Goal: Information Seeking & Learning: Learn about a topic

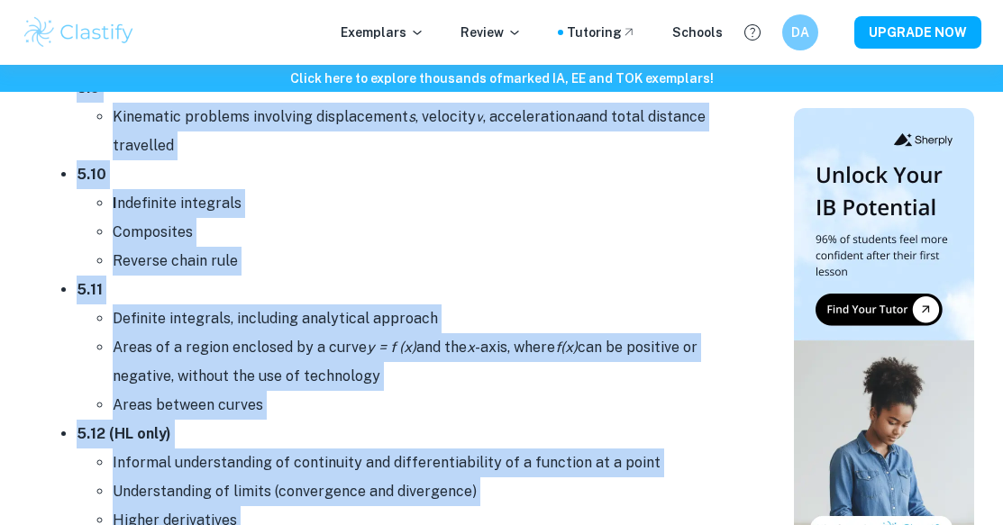
scroll to position [10240, 0]
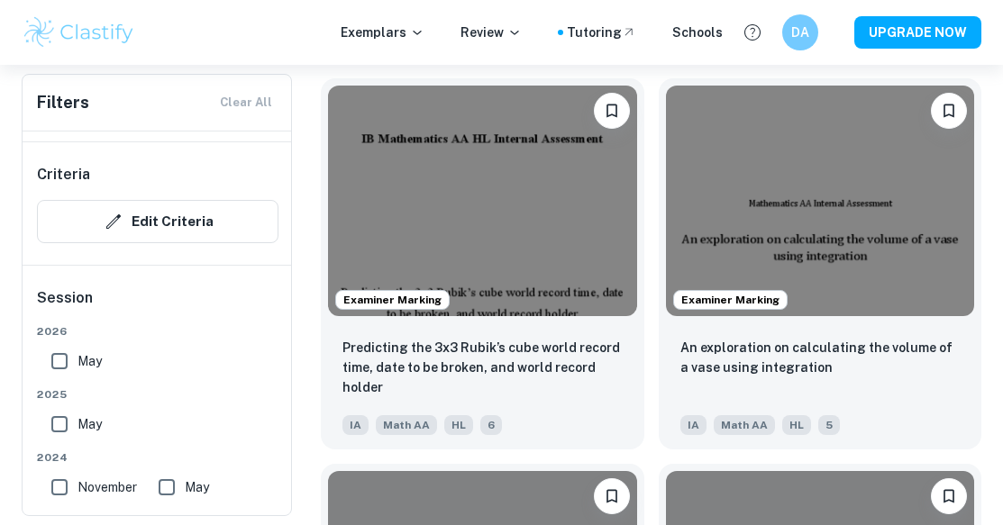
scroll to position [5203, 0]
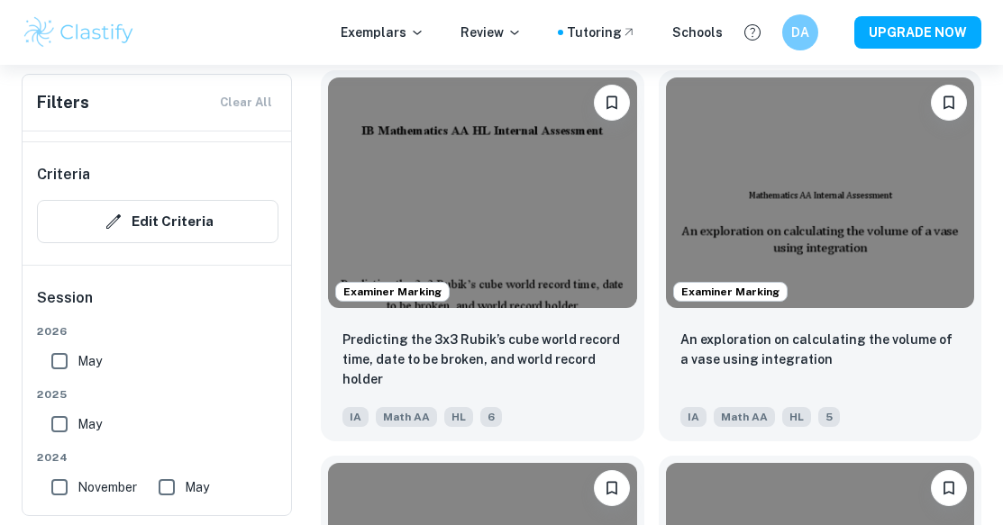
click at [503, 136] on img at bounding box center [482, 193] width 309 height 232
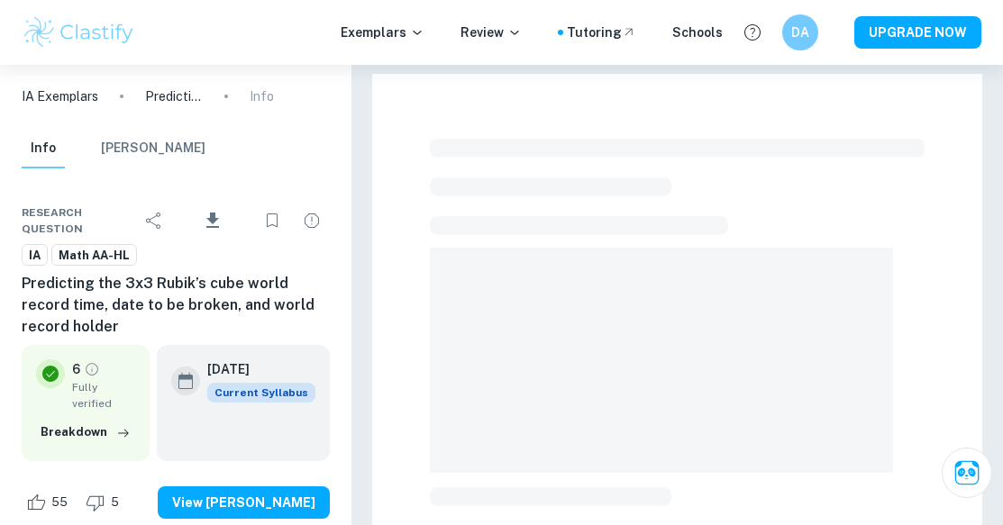
scroll to position [35, 0]
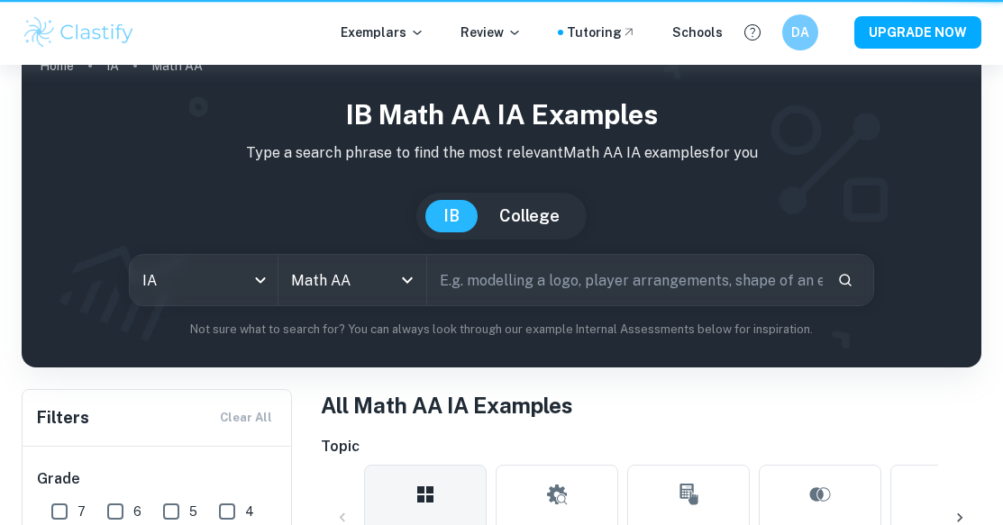
scroll to position [5203, 0]
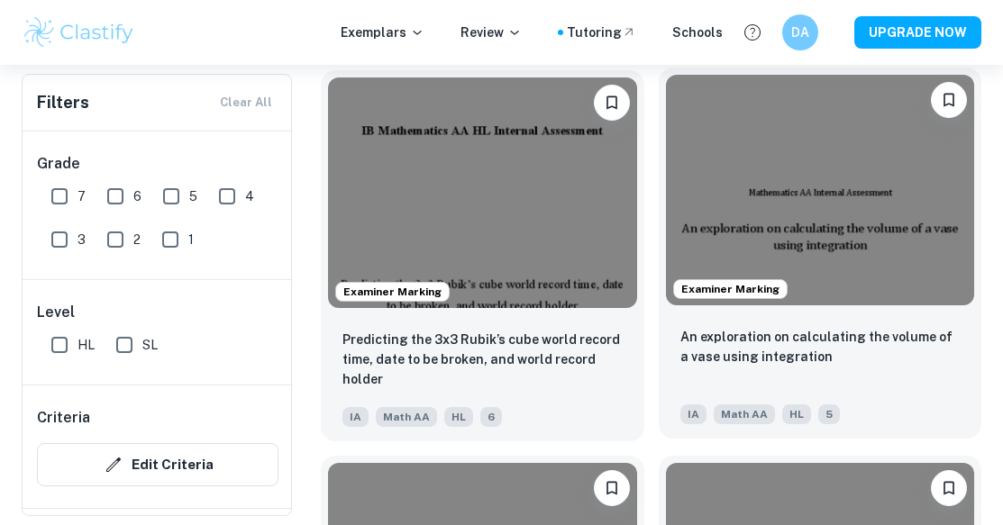
click at [806, 192] on img at bounding box center [820, 191] width 309 height 232
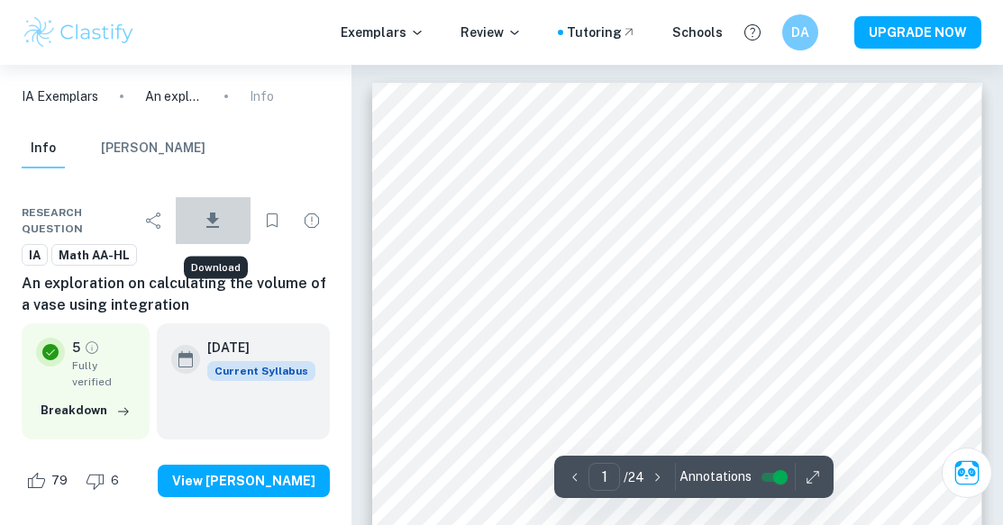
click at [205, 218] on icon "Download" at bounding box center [213, 221] width 22 height 22
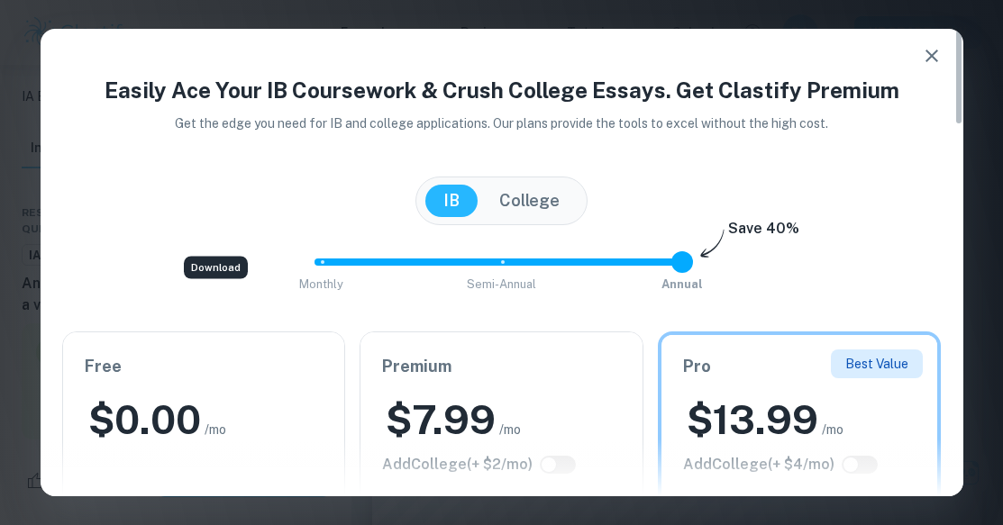
click at [305, 449] on div at bounding box center [502, 468] width 923 height 58
click at [928, 48] on icon "button" at bounding box center [932, 56] width 22 height 22
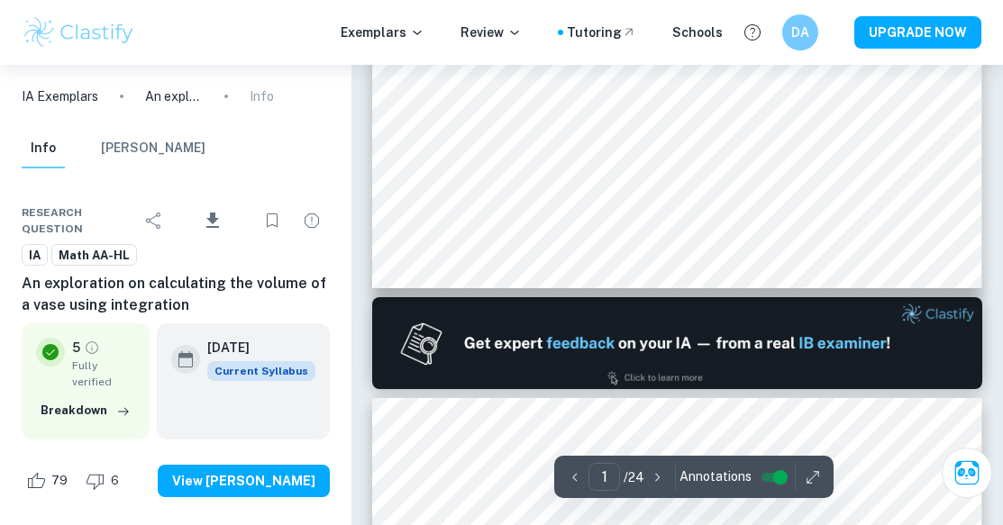
type input "2"
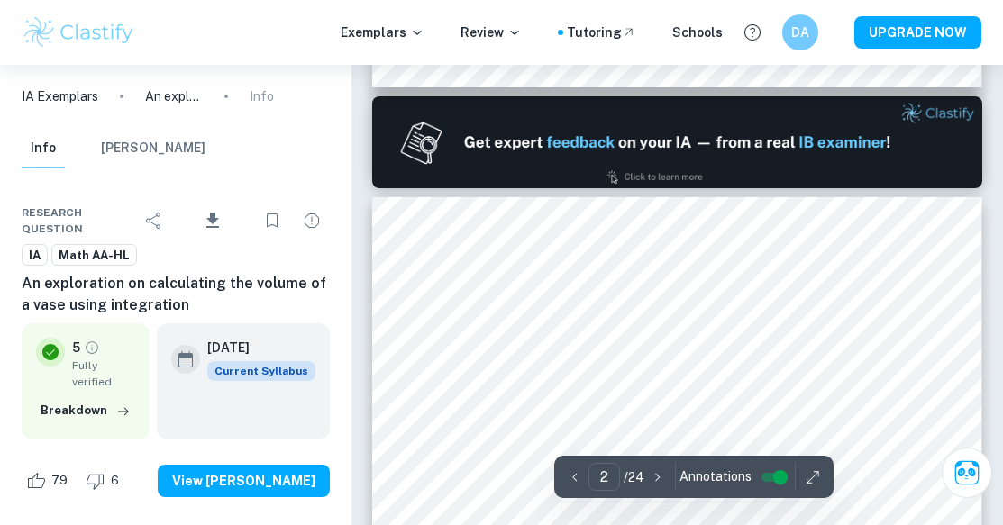
scroll to position [860, 0]
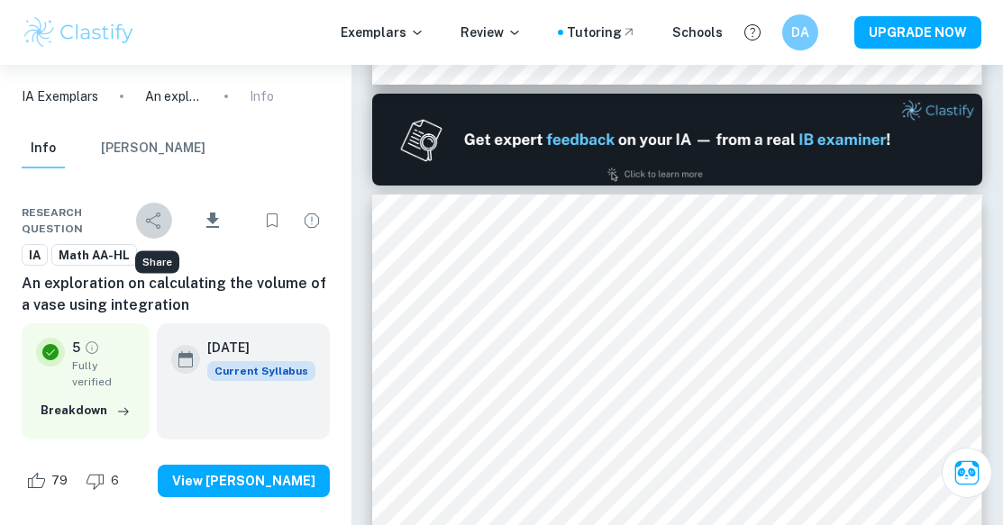
click at [160, 214] on icon "Share" at bounding box center [153, 221] width 14 height 16
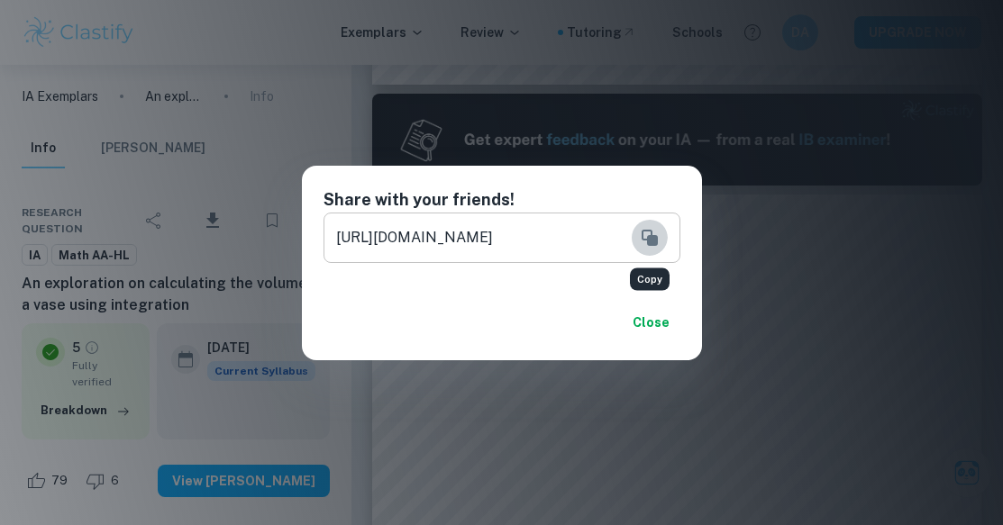
click at [643, 243] on icon "Copy" at bounding box center [650, 238] width 22 height 22
click at [653, 314] on button "Close" at bounding box center [652, 322] width 58 height 32
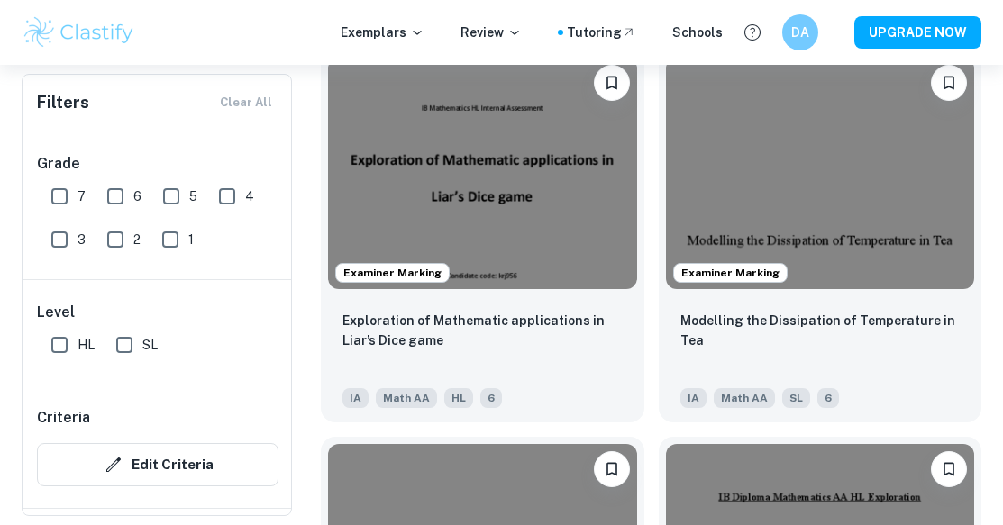
scroll to position [6382, 0]
